Goal: Information Seeking & Learning: Learn about a topic

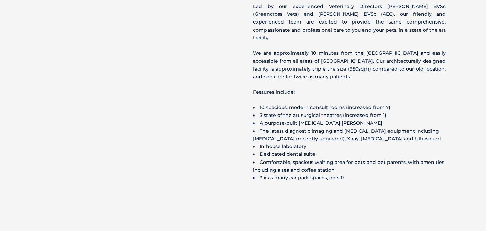
scroll to position [436, 0]
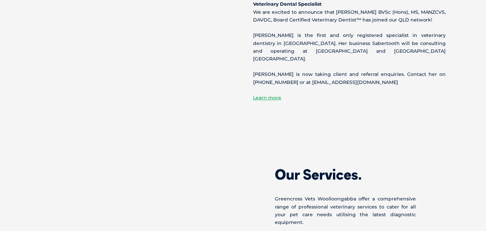
scroll to position [638, 0]
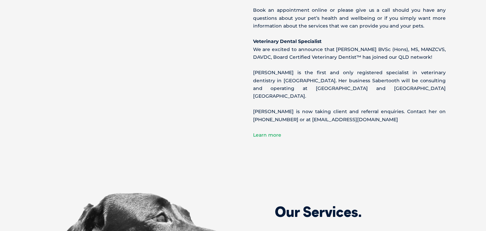
click at [267, 132] on link "Learn more" at bounding box center [267, 135] width 28 height 6
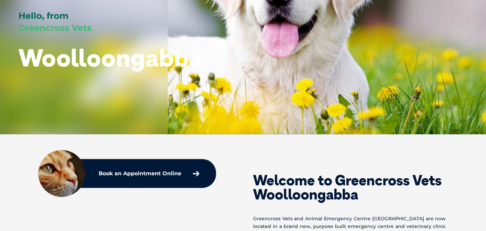
scroll to position [0, 0]
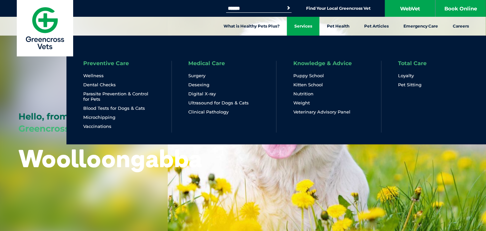
click at [308, 24] on link "Services" at bounding box center [303, 26] width 33 height 19
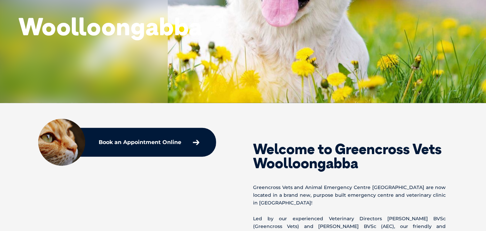
scroll to position [101, 0]
